Goal: Task Accomplishment & Management: Use online tool/utility

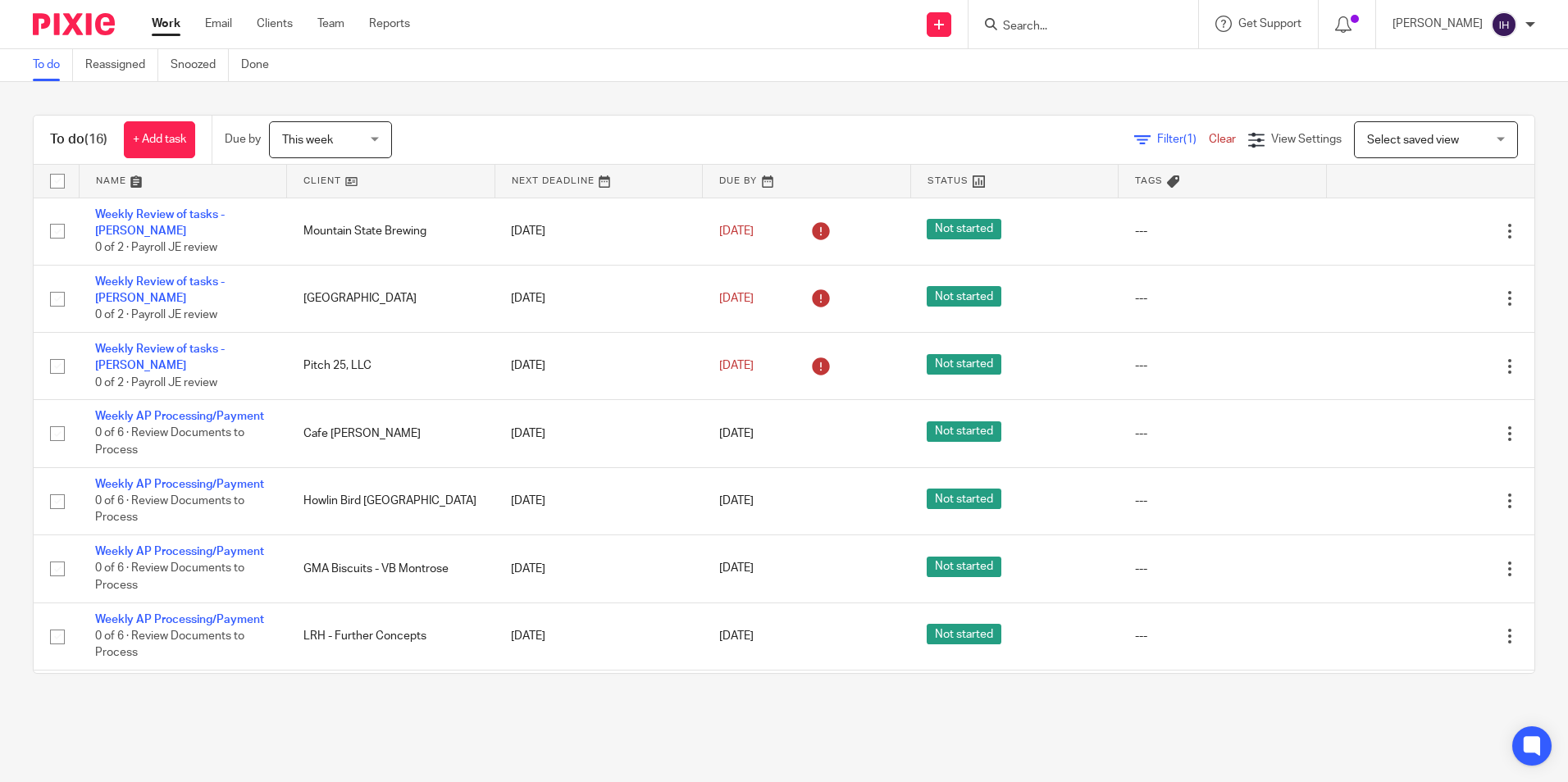
click at [355, 123] on span "This week" at bounding box center [325, 139] width 87 height 34
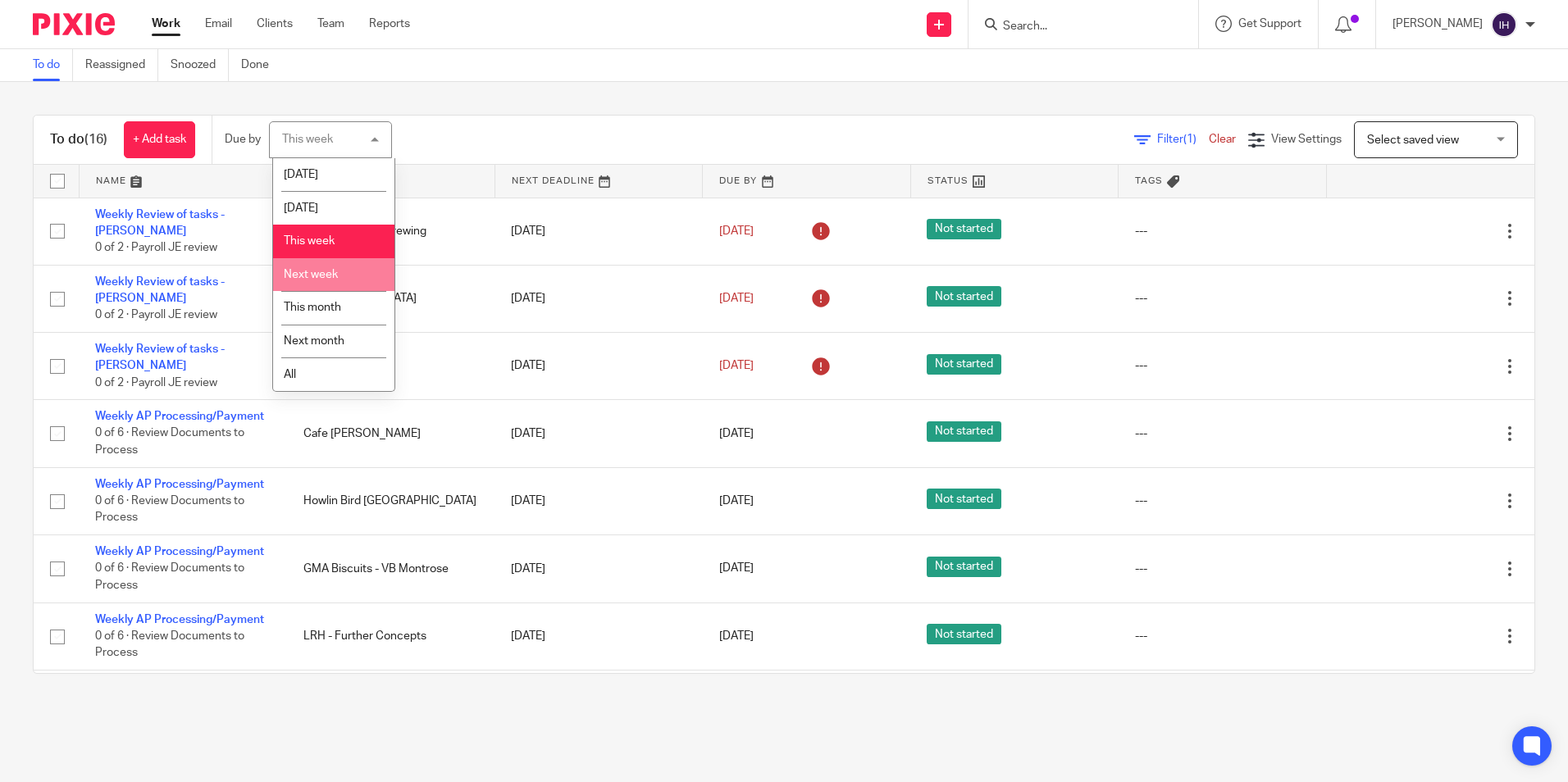
click at [330, 266] on li "Next week" at bounding box center [333, 274] width 121 height 33
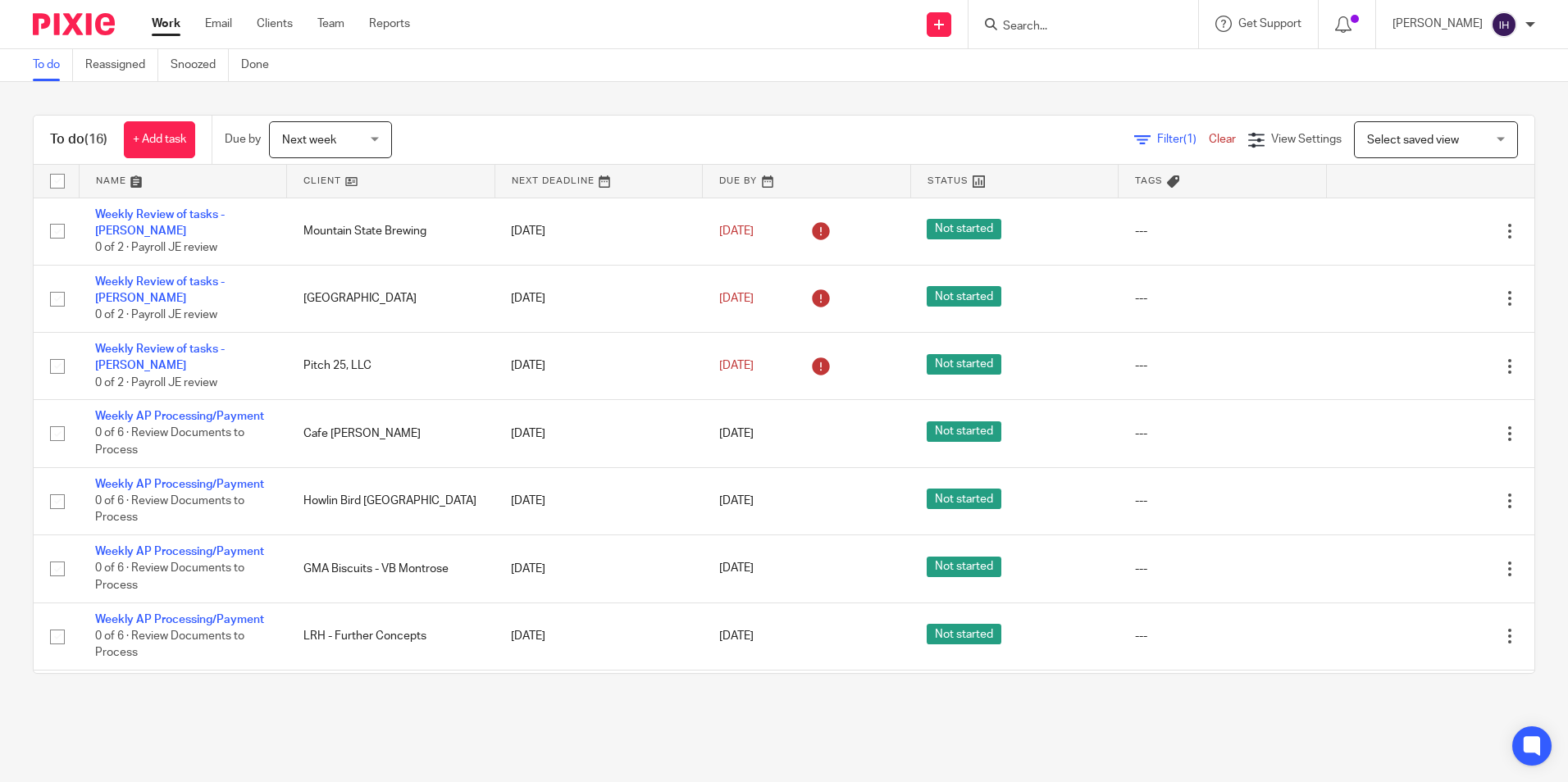
click at [368, 123] on span "Next week" at bounding box center [325, 139] width 87 height 34
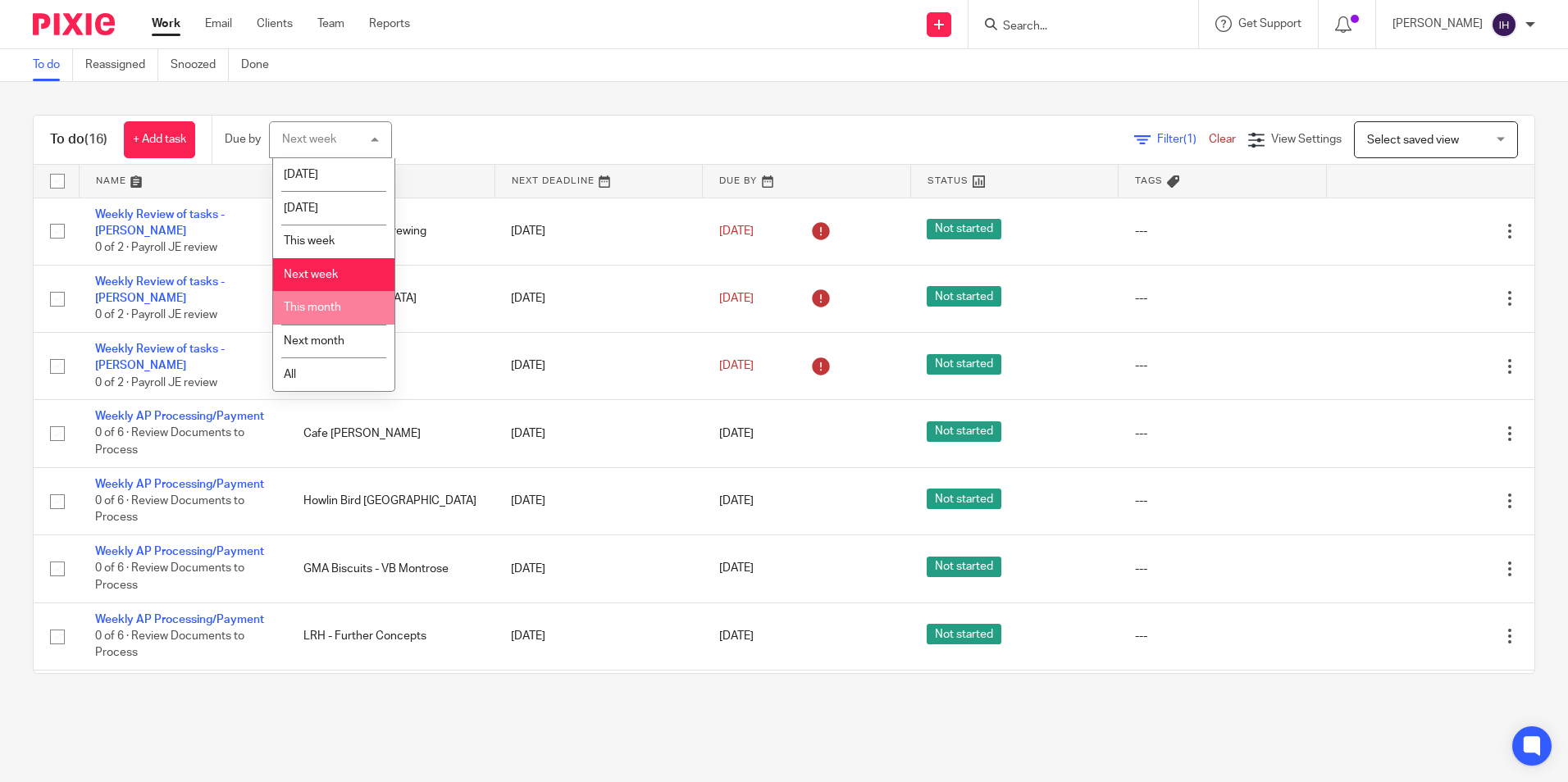
click at [341, 300] on li "This month" at bounding box center [333, 307] width 121 height 33
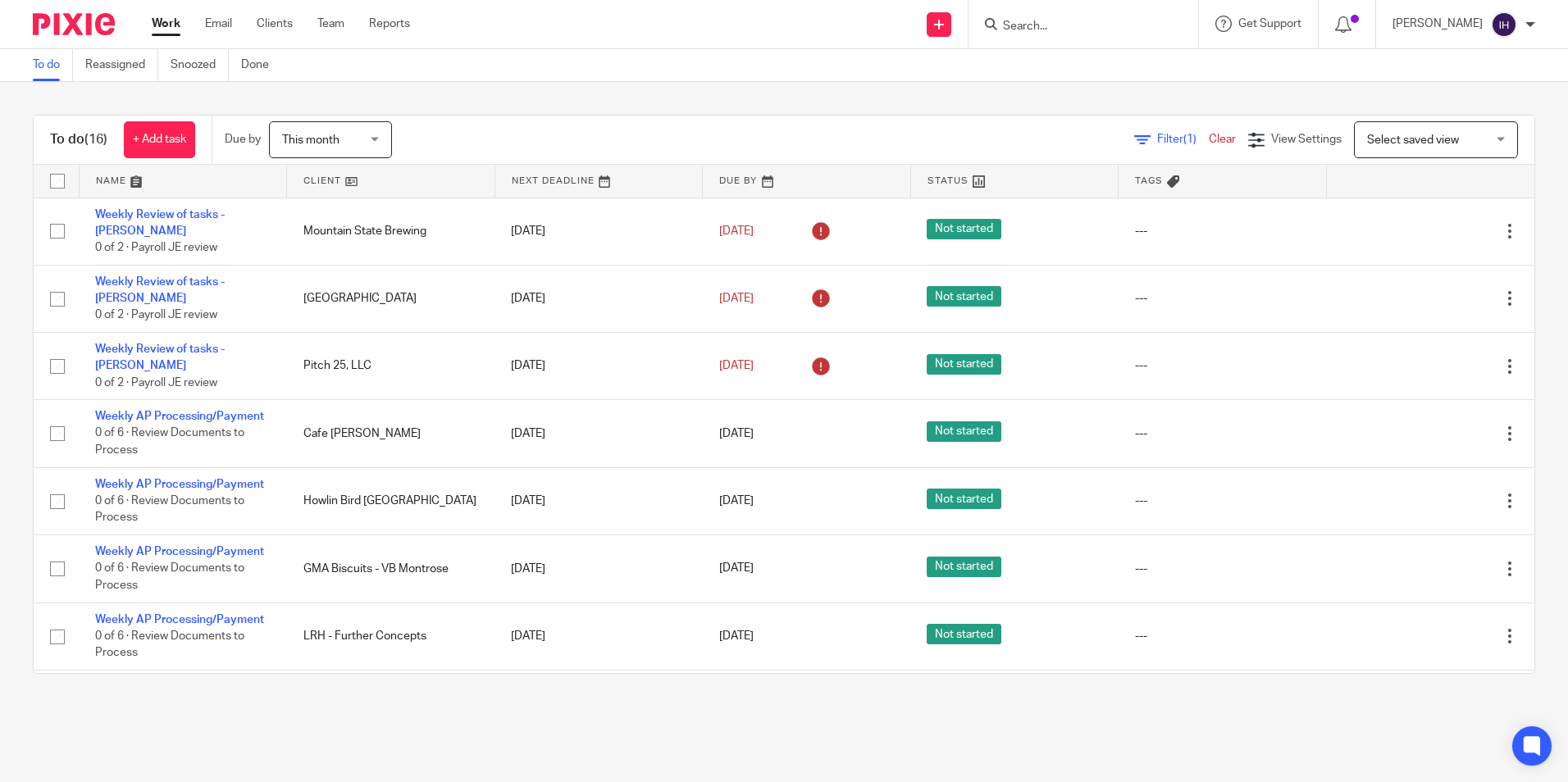
click at [365, 134] on span "This month" at bounding box center [325, 139] width 87 height 34
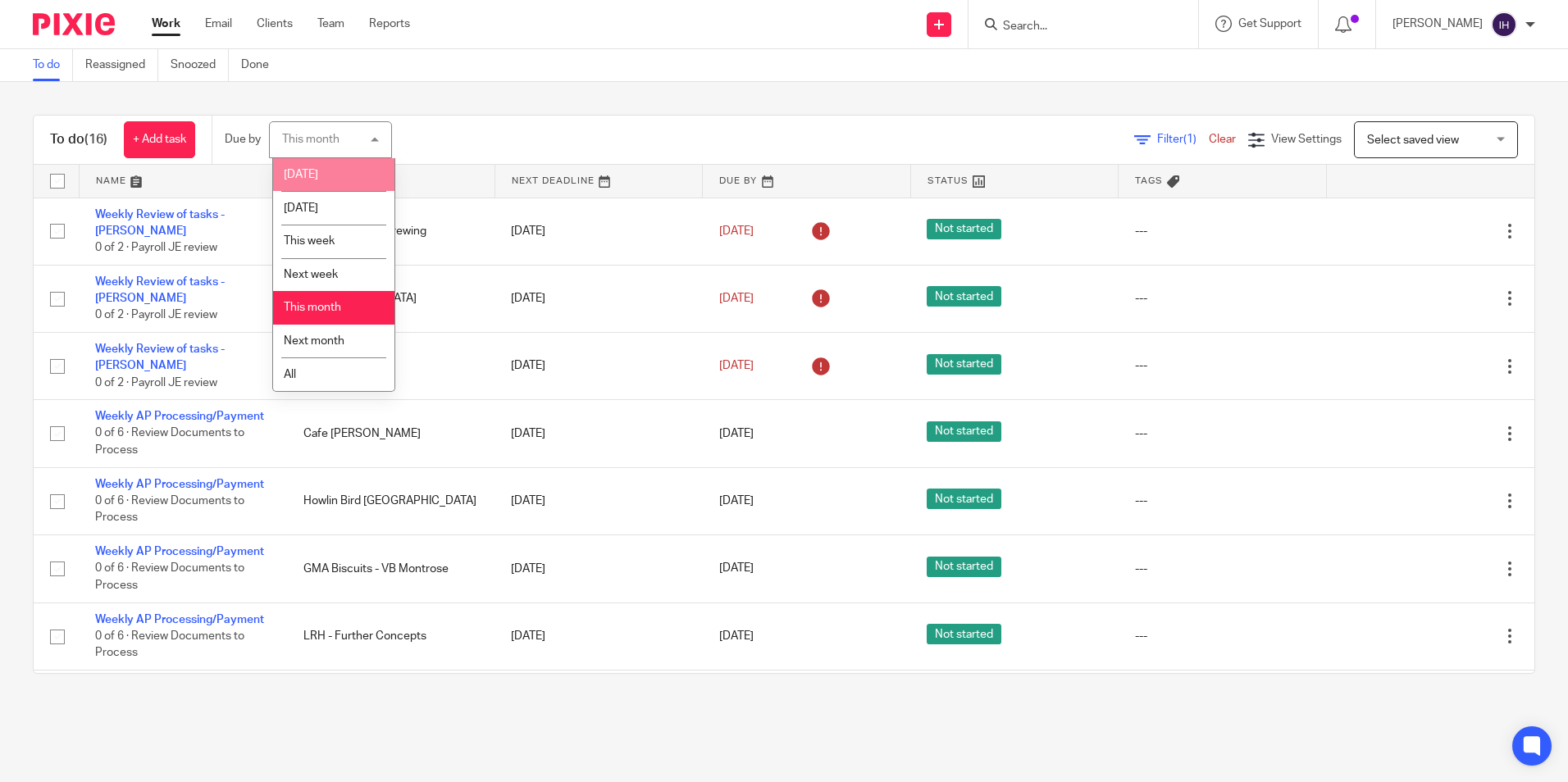
drag, startPoint x: 466, startPoint y: 129, endPoint x: 448, endPoint y: 131, distance: 18.1
click at [466, 129] on div "Filter (1) Clear View Settings View Settings (1) Filters Clear Save Manage save…" at bounding box center [977, 139] width 1113 height 37
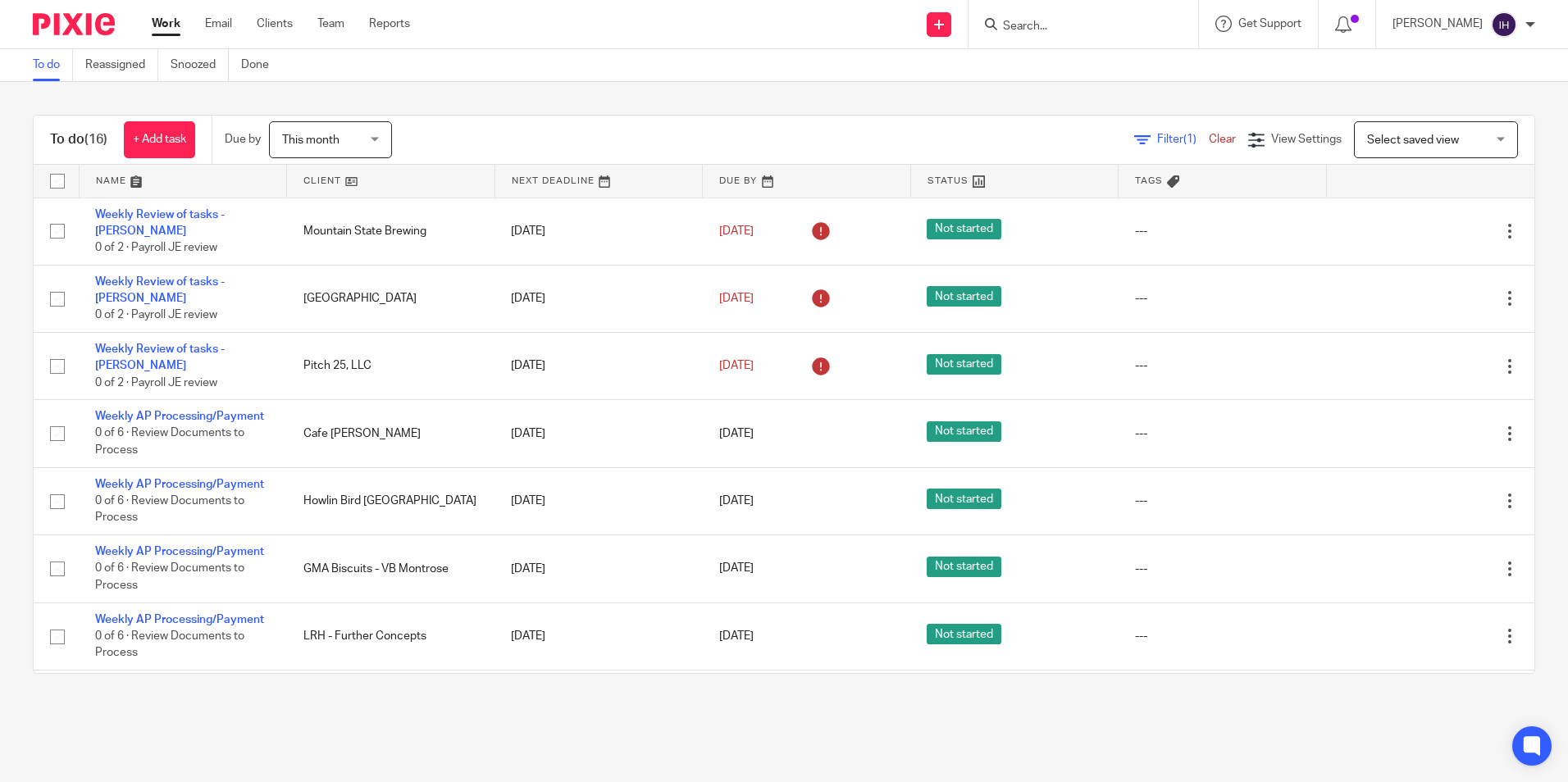
click at [338, 141] on span "This month" at bounding box center [311, 140] width 57 height 11
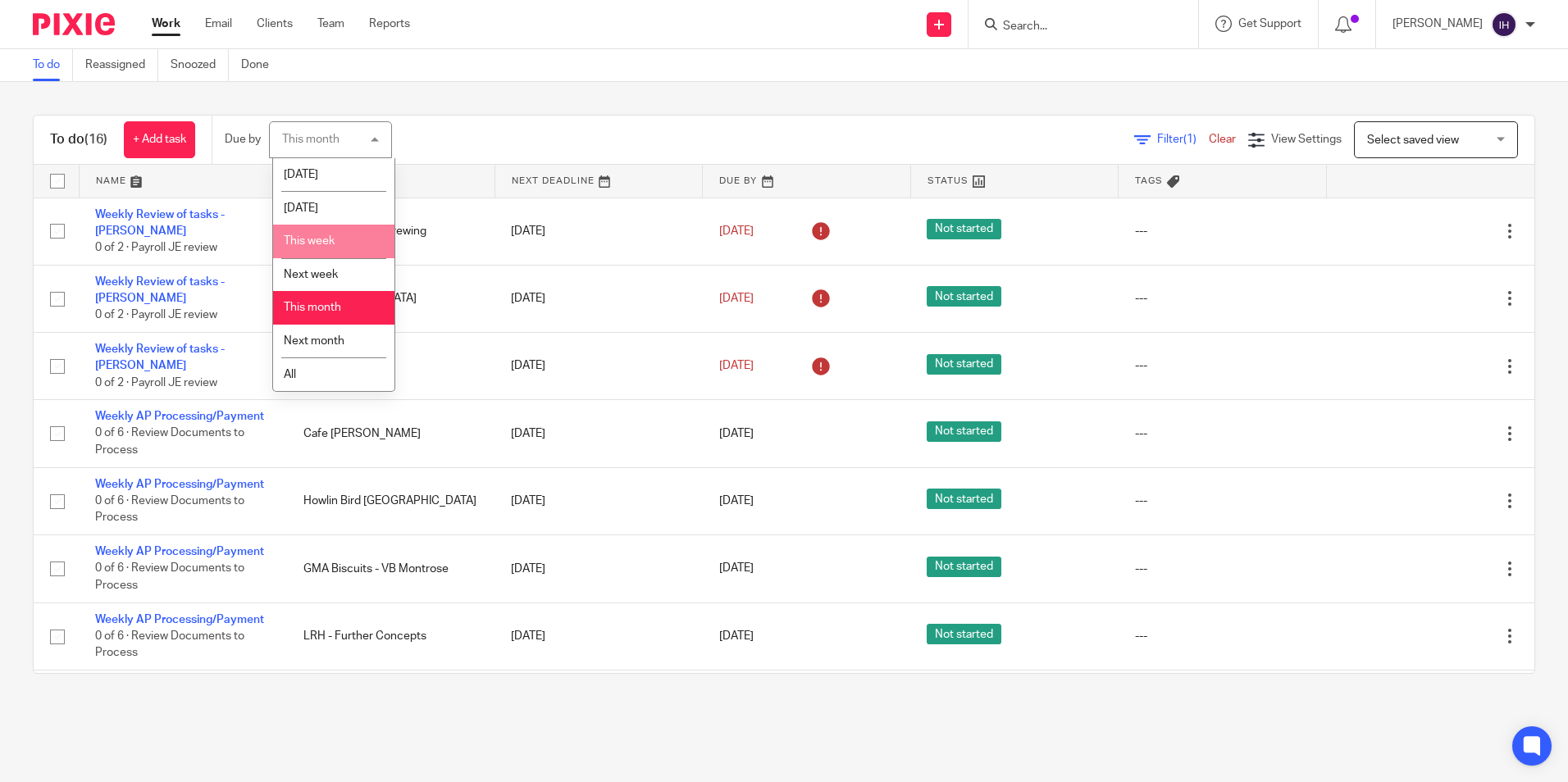
click at [341, 227] on li "This week" at bounding box center [333, 241] width 121 height 33
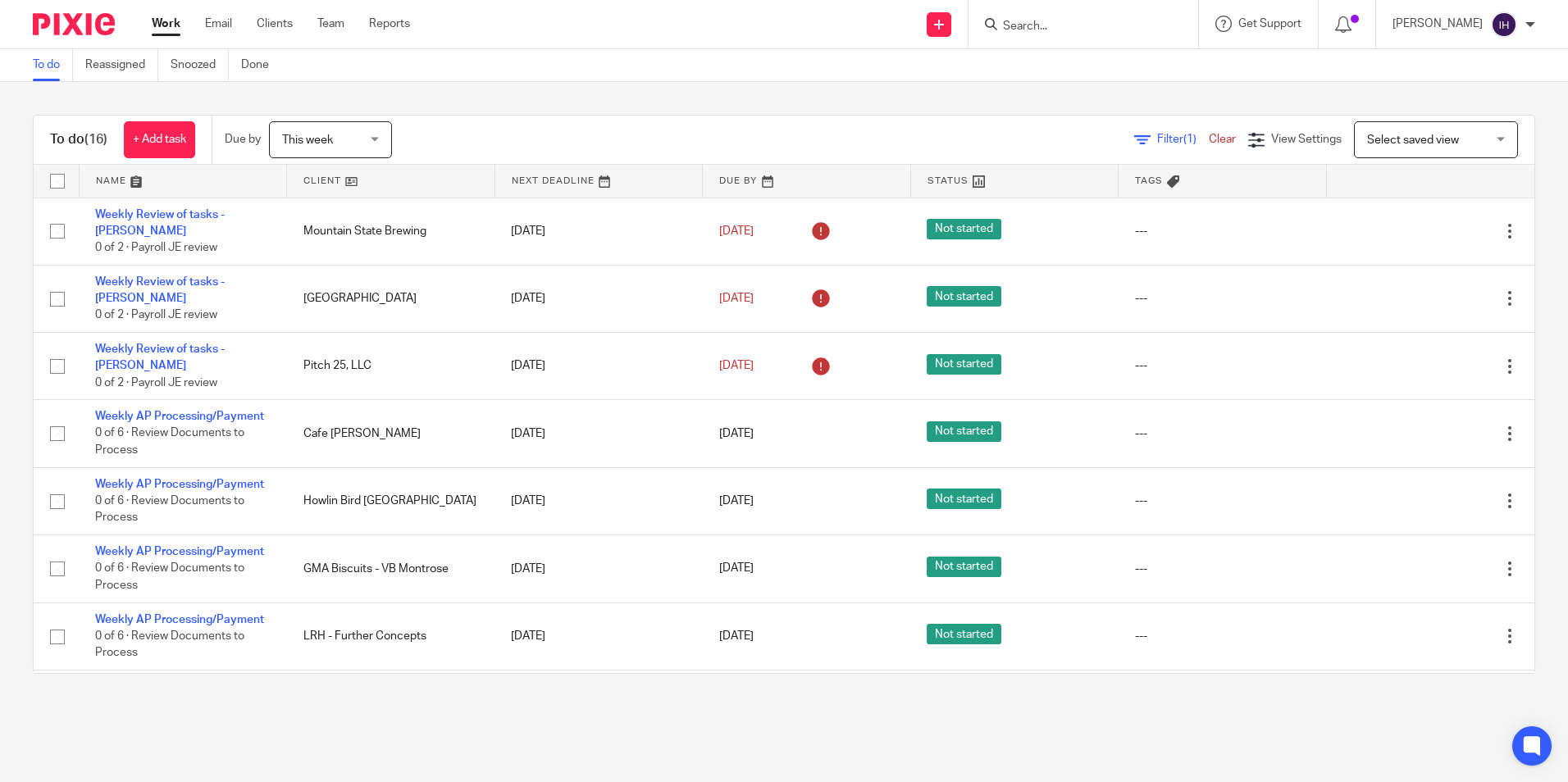
click at [1077, 17] on form at bounding box center [1089, 24] width 175 height 21
click at [1066, 27] on input "Search" at bounding box center [1075, 27] width 148 height 15
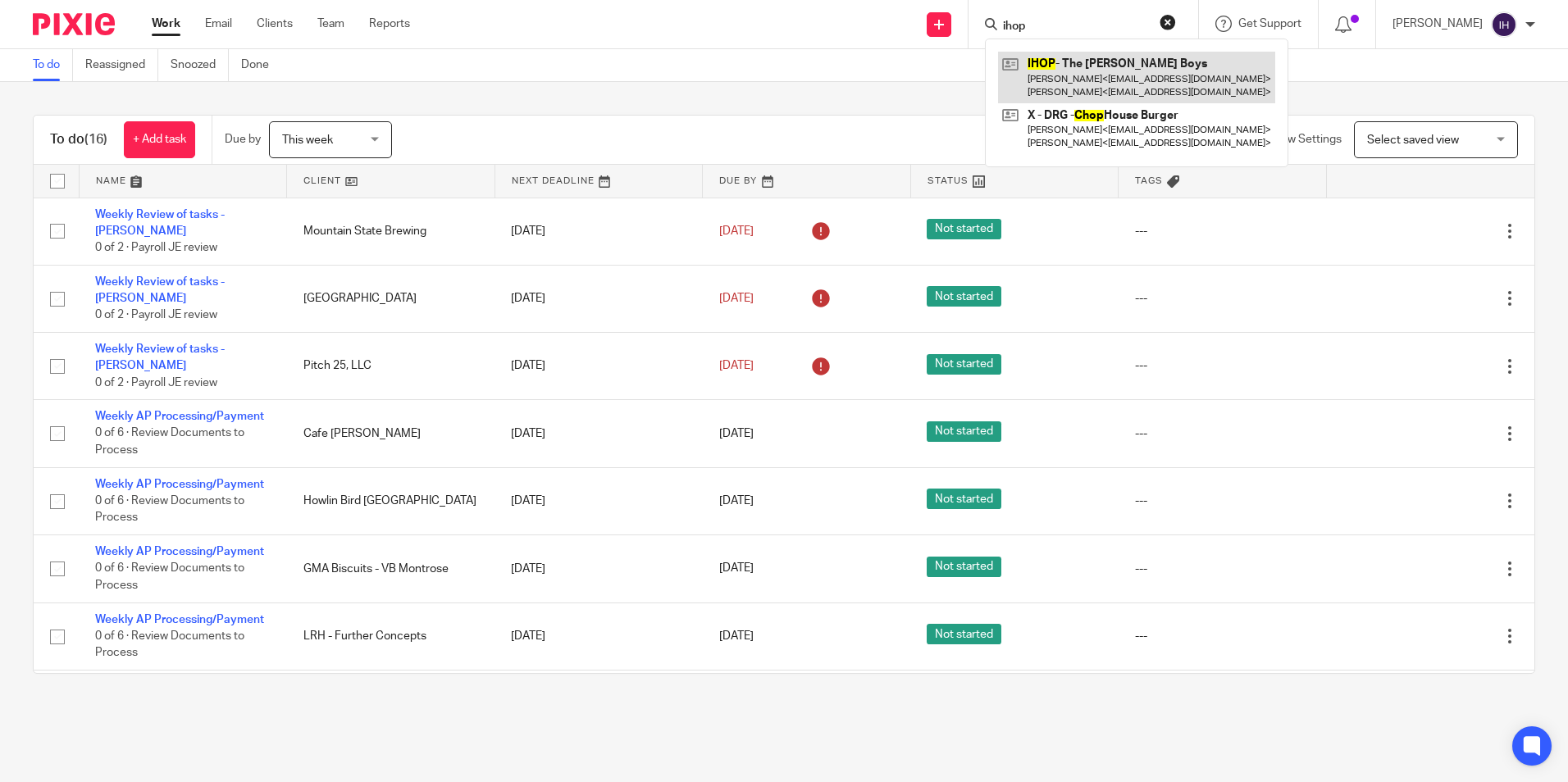
type input "ihop"
click at [1107, 91] on link at bounding box center [1136, 76] width 277 height 51
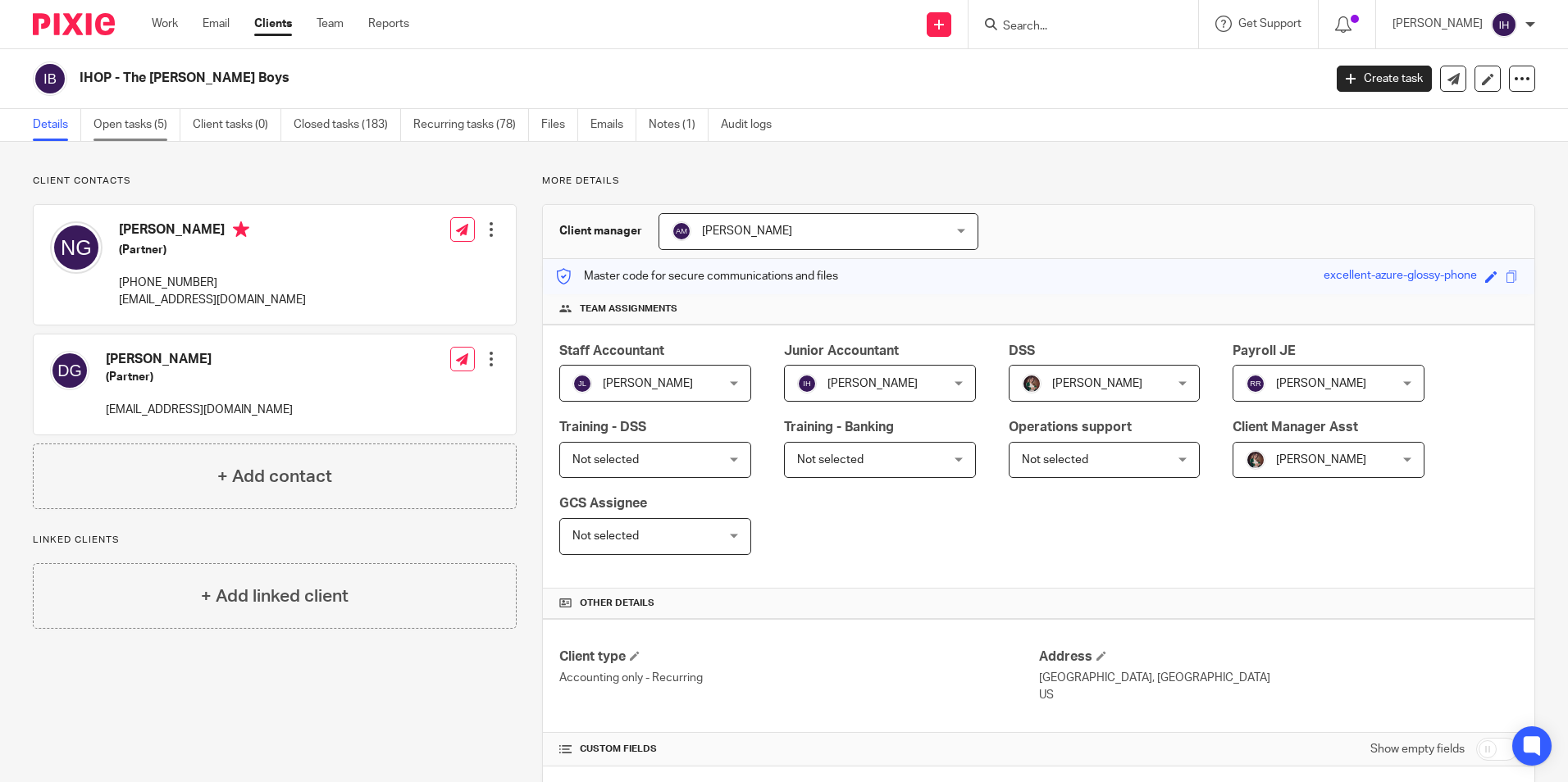
click at [140, 121] on link "Open tasks (5)" at bounding box center [136, 124] width 87 height 32
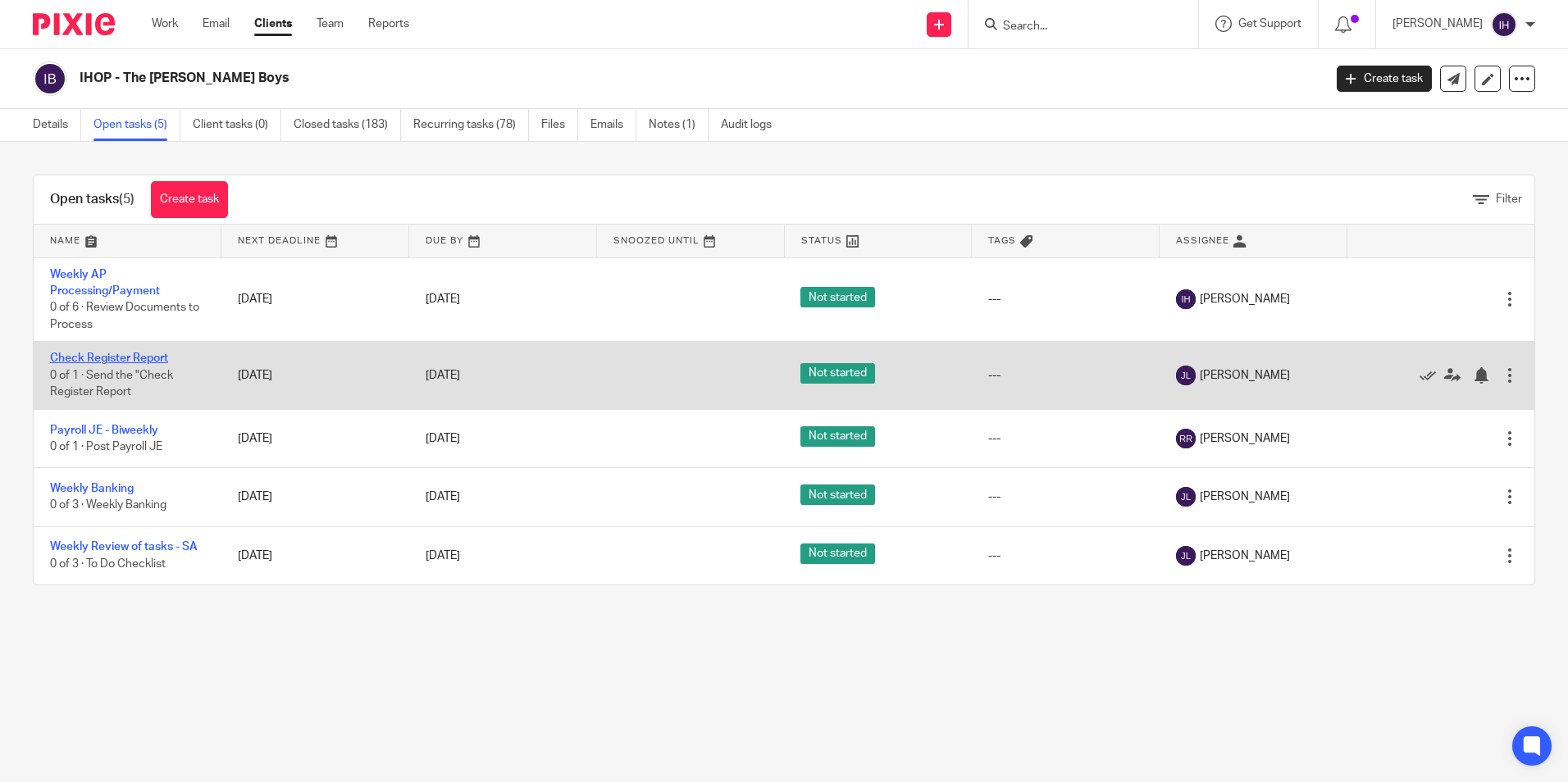
click at [132, 361] on link "Check Register Report" at bounding box center [109, 358] width 118 height 11
click at [138, 354] on link "Check Register Report" at bounding box center [109, 358] width 118 height 11
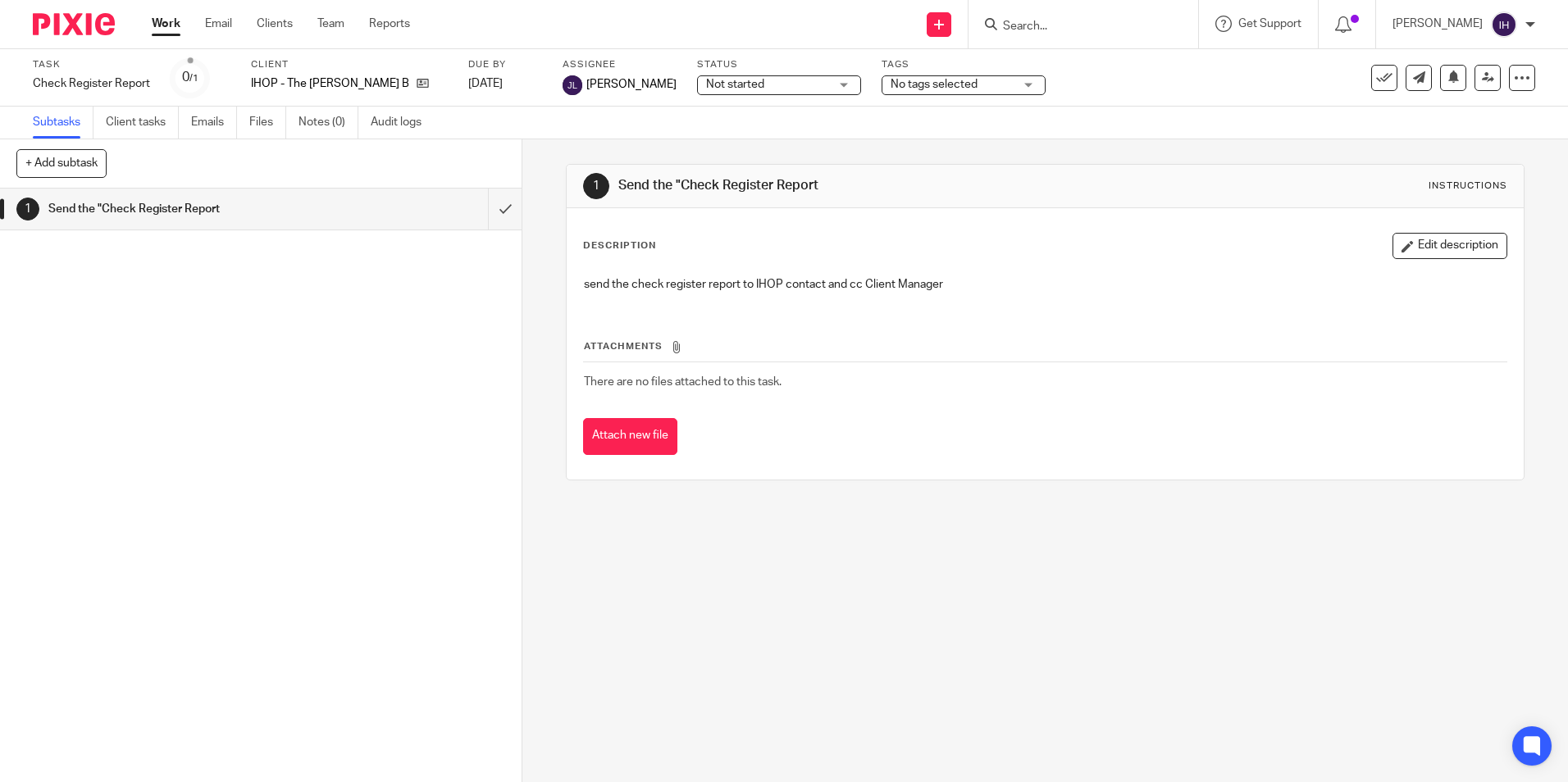
click at [1037, 26] on input "Search" at bounding box center [1075, 27] width 148 height 15
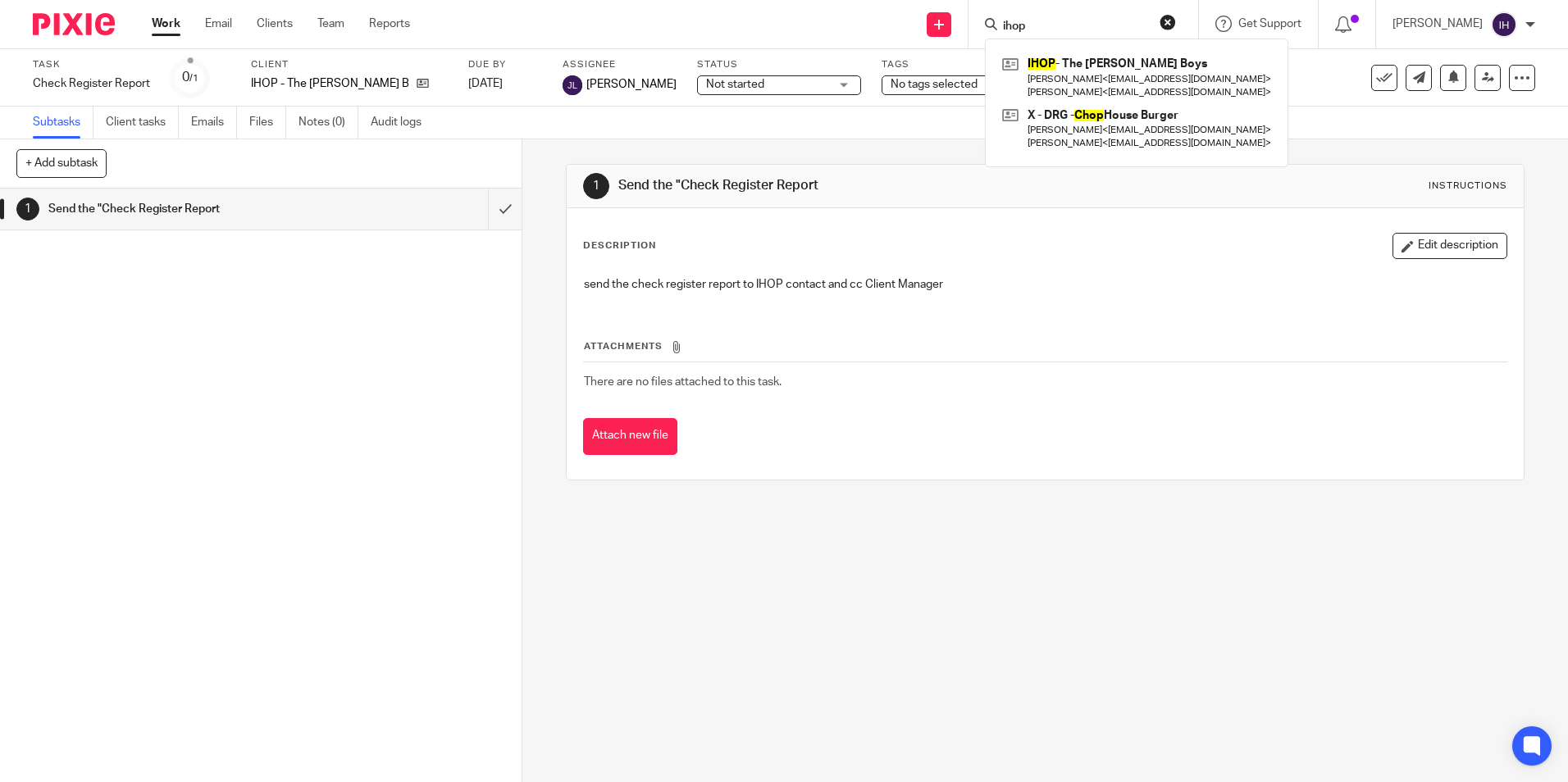
type input "ihop"
